Goal: Task Accomplishment & Management: Check status

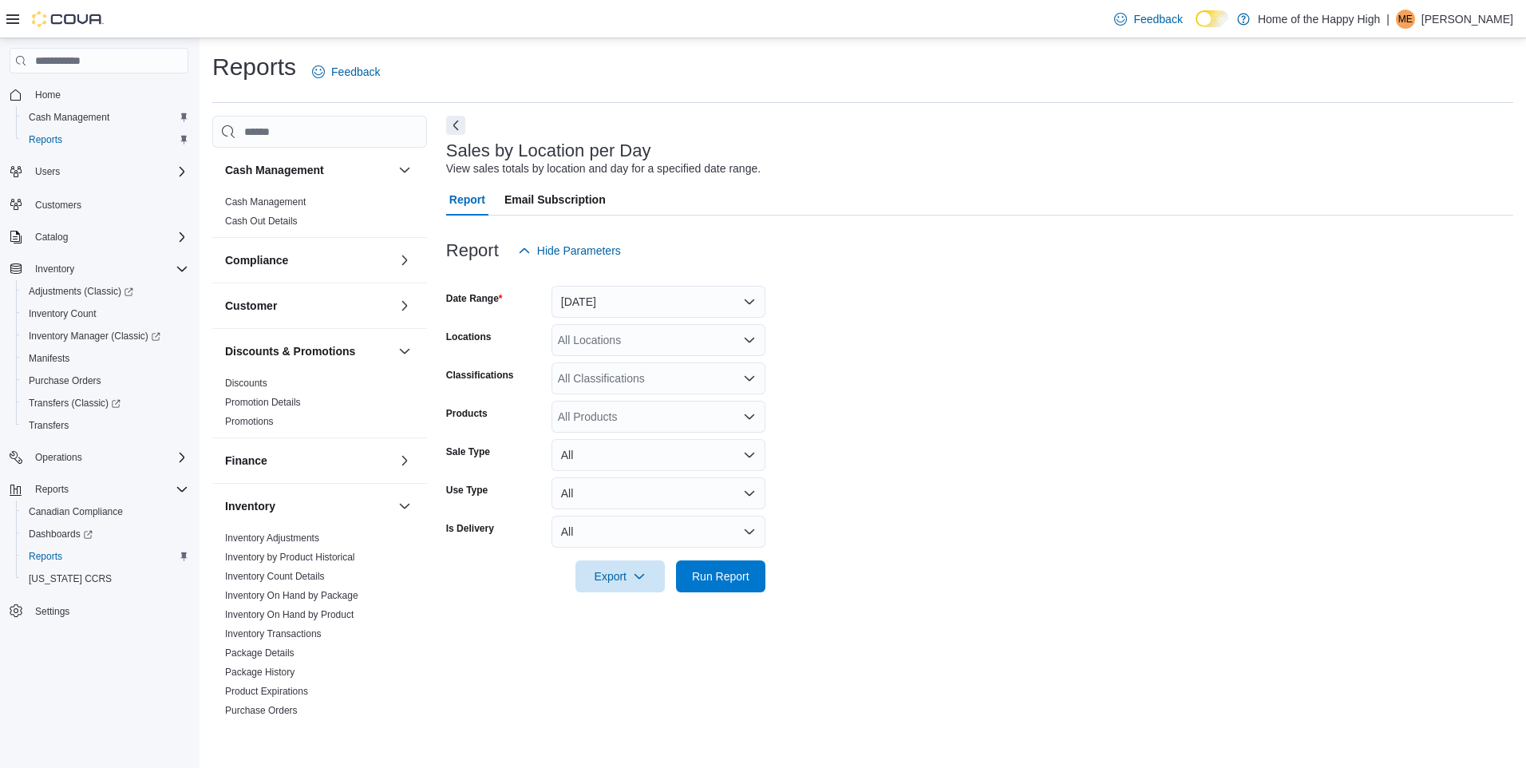
scroll to position [97, 0]
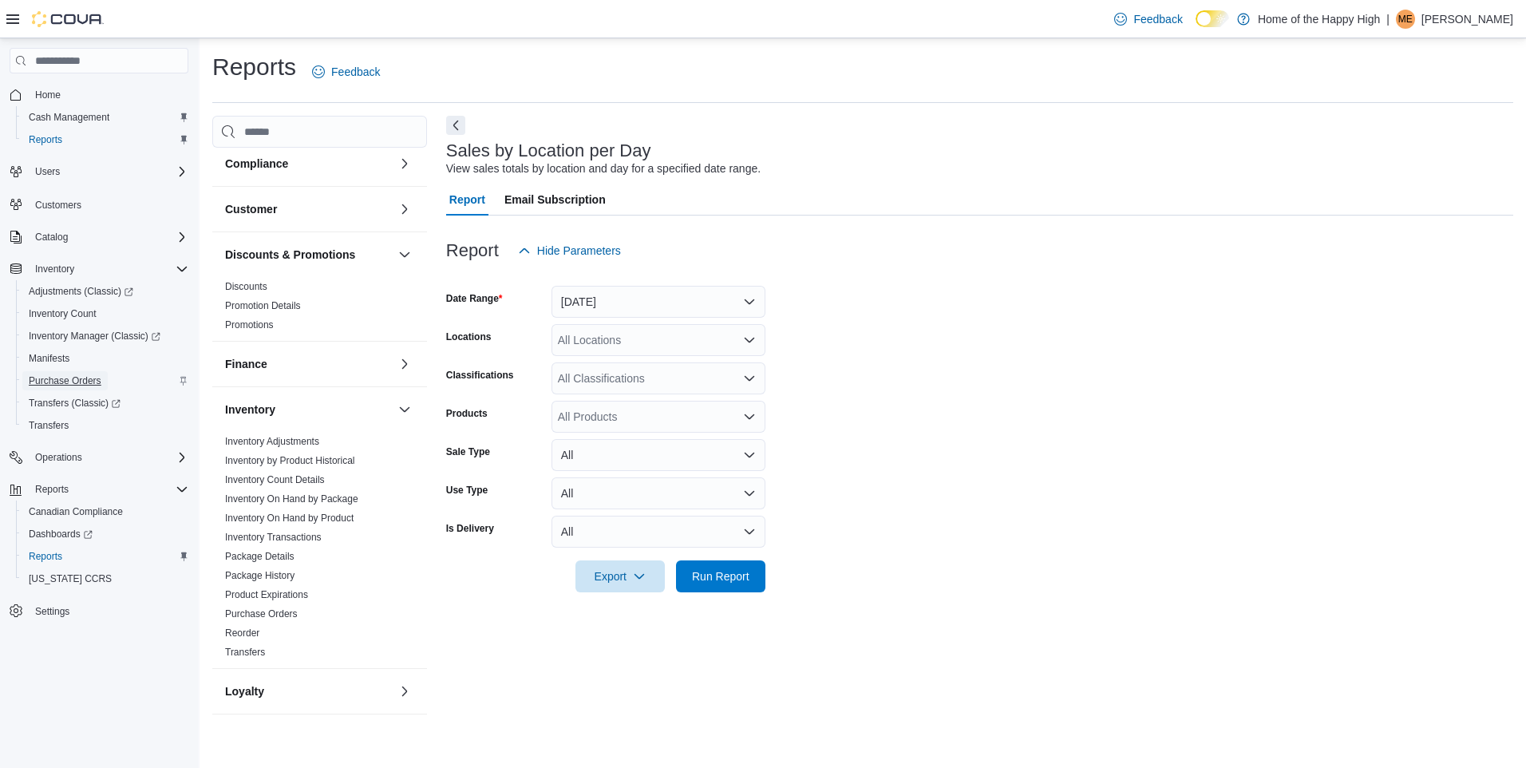
click at [61, 377] on span "Purchase Orders" at bounding box center [65, 380] width 73 height 13
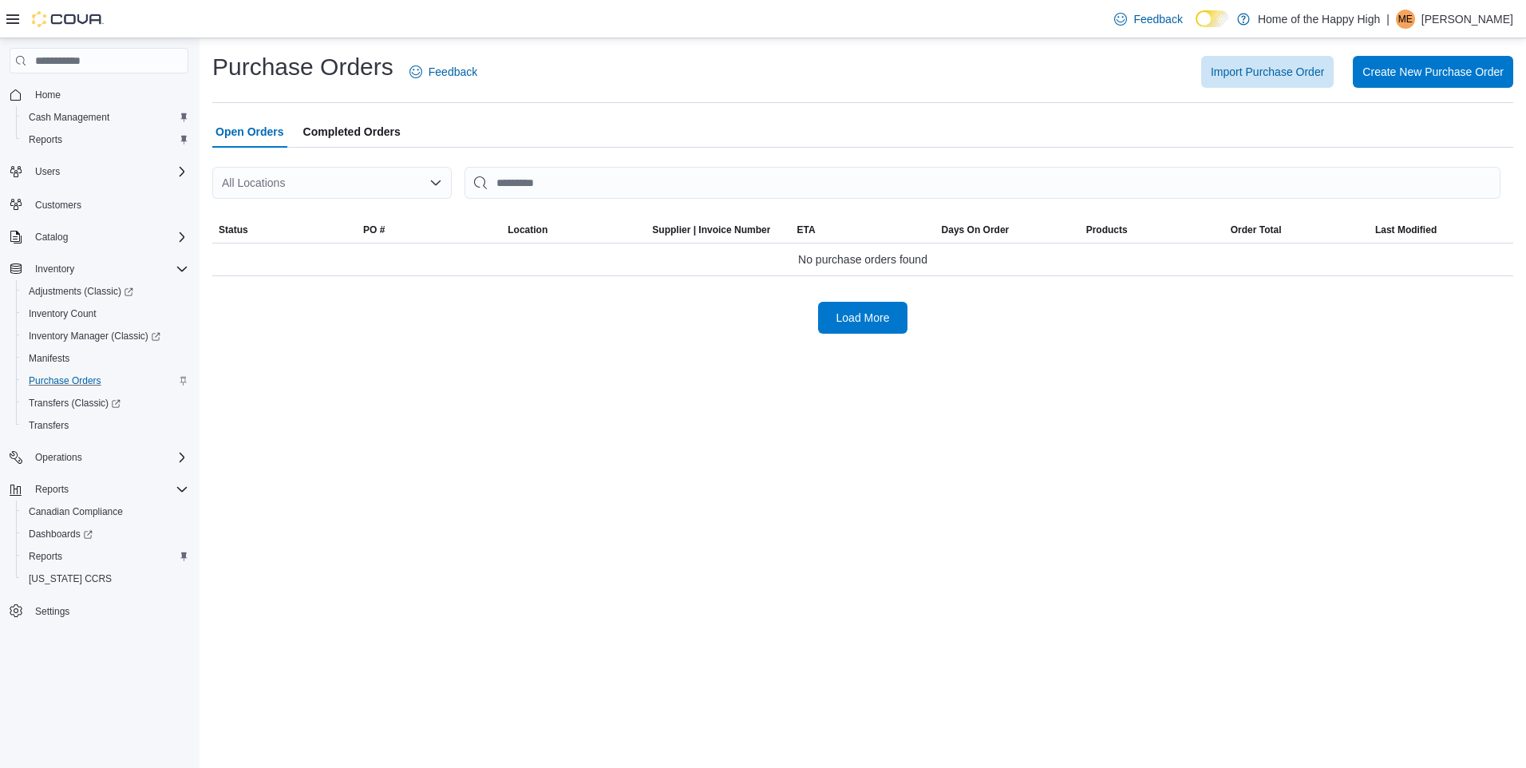
click at [268, 176] on div "All Locations" at bounding box center [331, 183] width 239 height 32
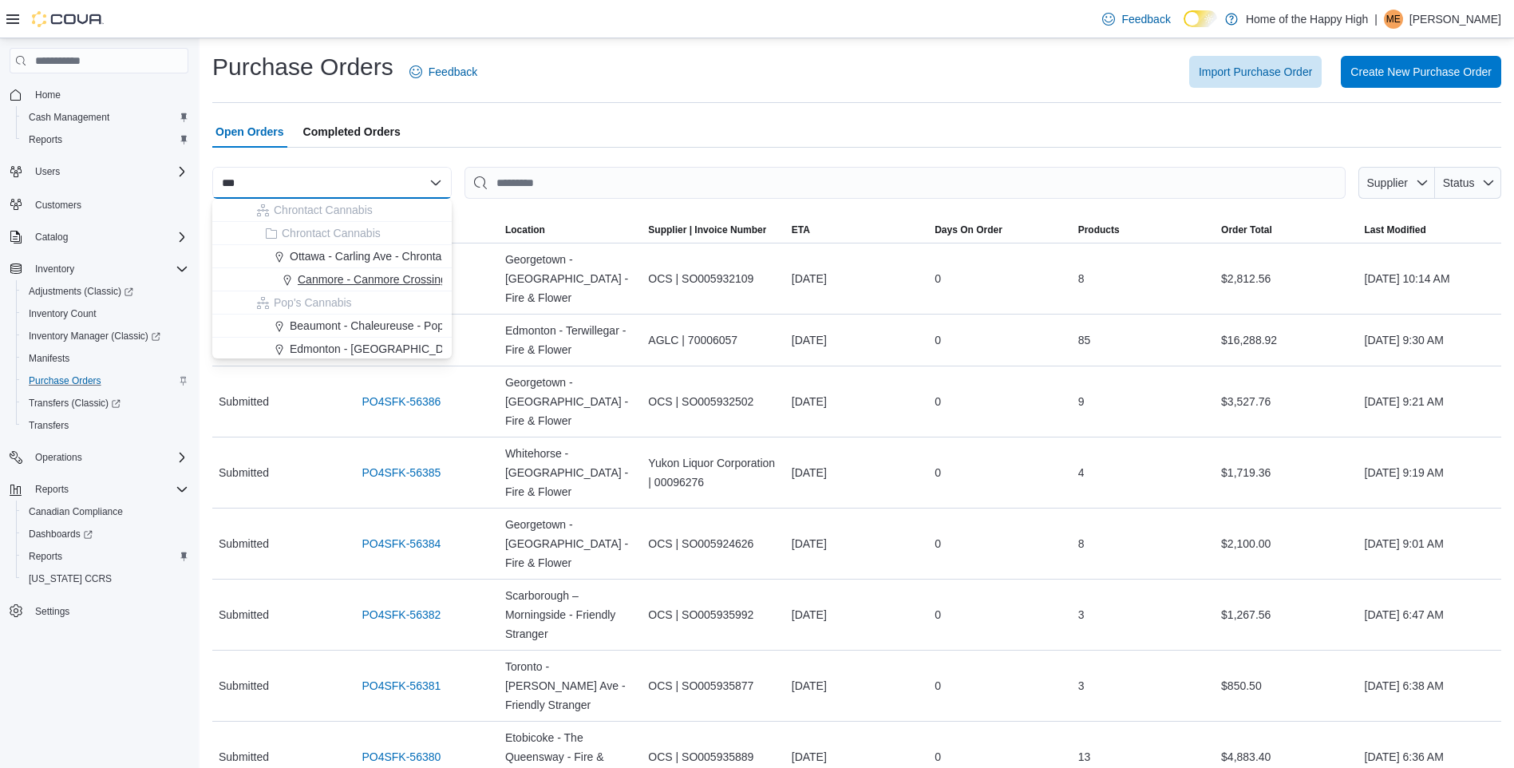
type input "***"
click at [357, 282] on span "Canmore - Canmore Crossing - Fire & Flower" at bounding box center [410, 279] width 225 height 16
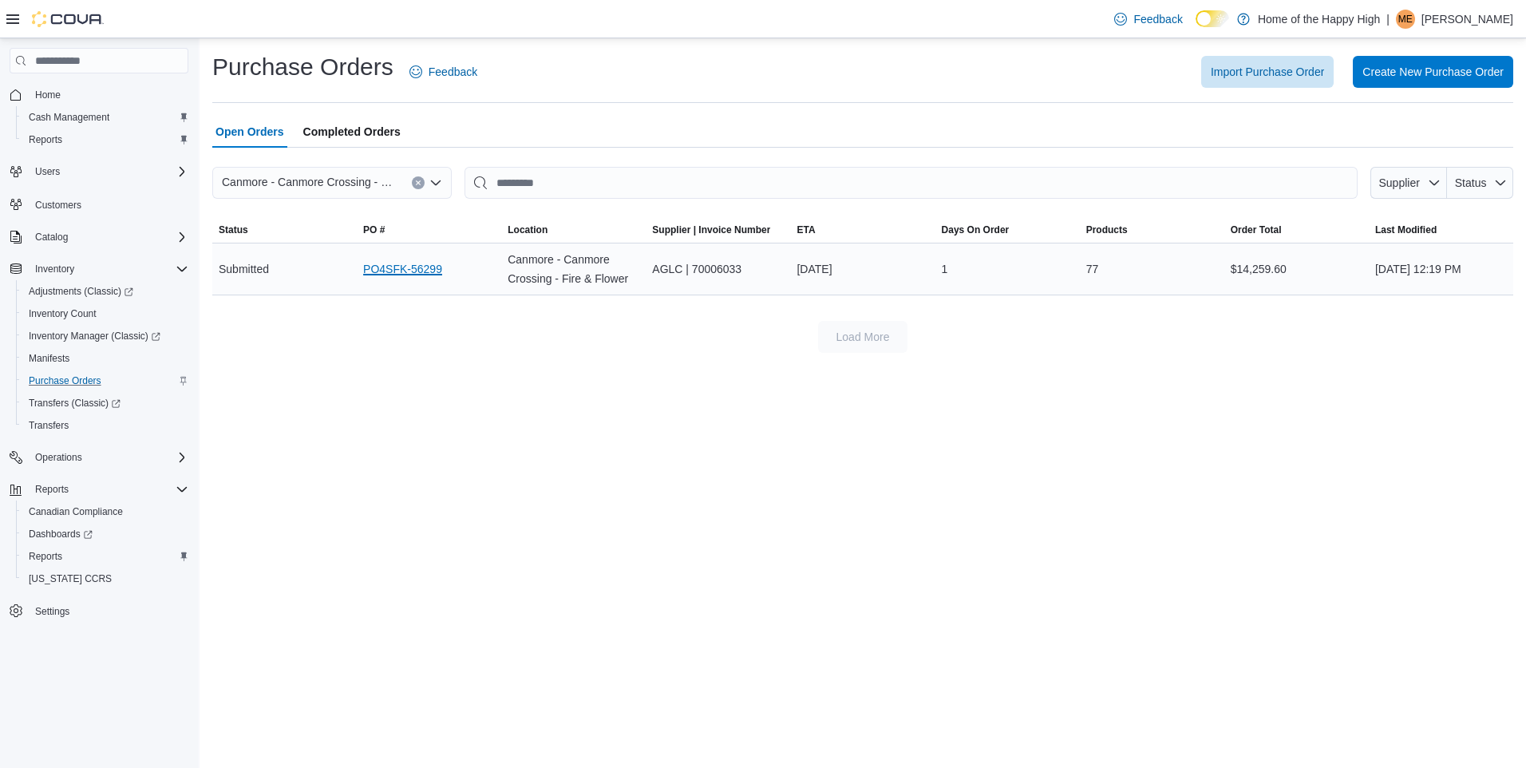
click at [416, 267] on link "PO4SFK-56299" at bounding box center [402, 268] width 79 height 19
